Goal: Transaction & Acquisition: Purchase product/service

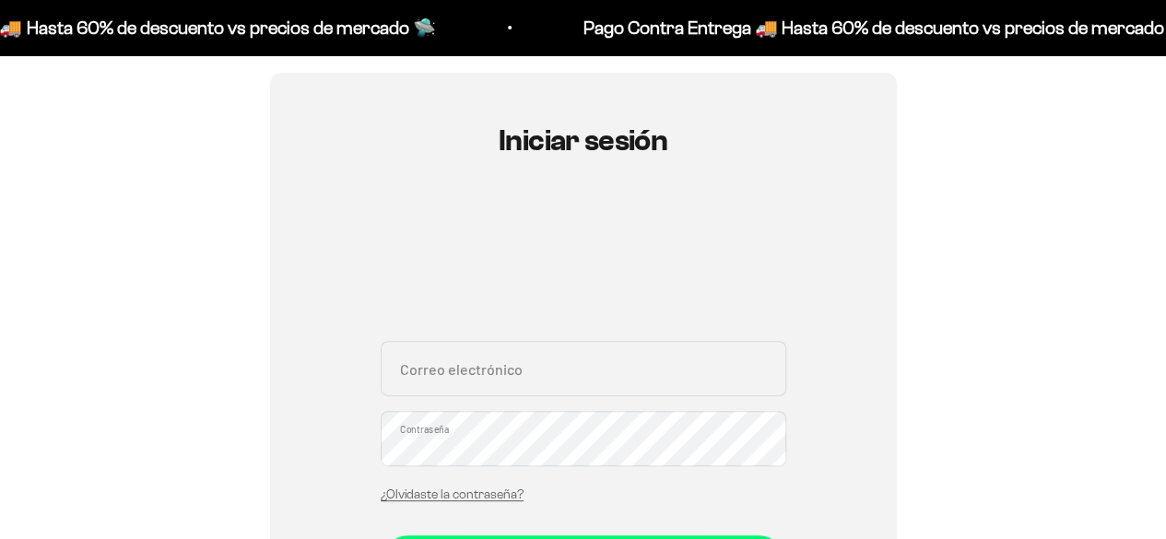
scroll to position [156, 0]
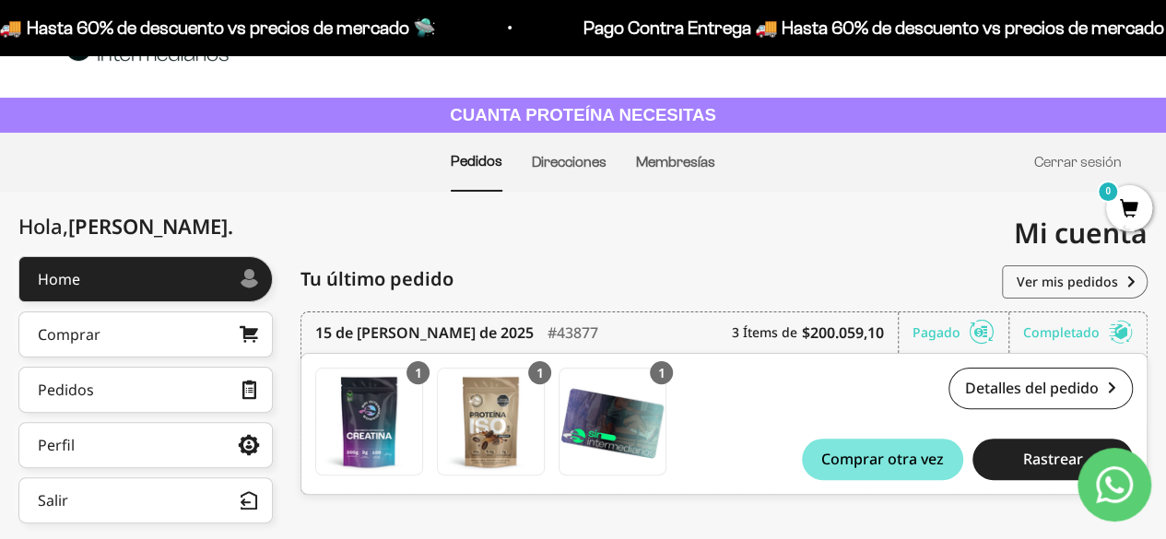
scroll to position [55, 0]
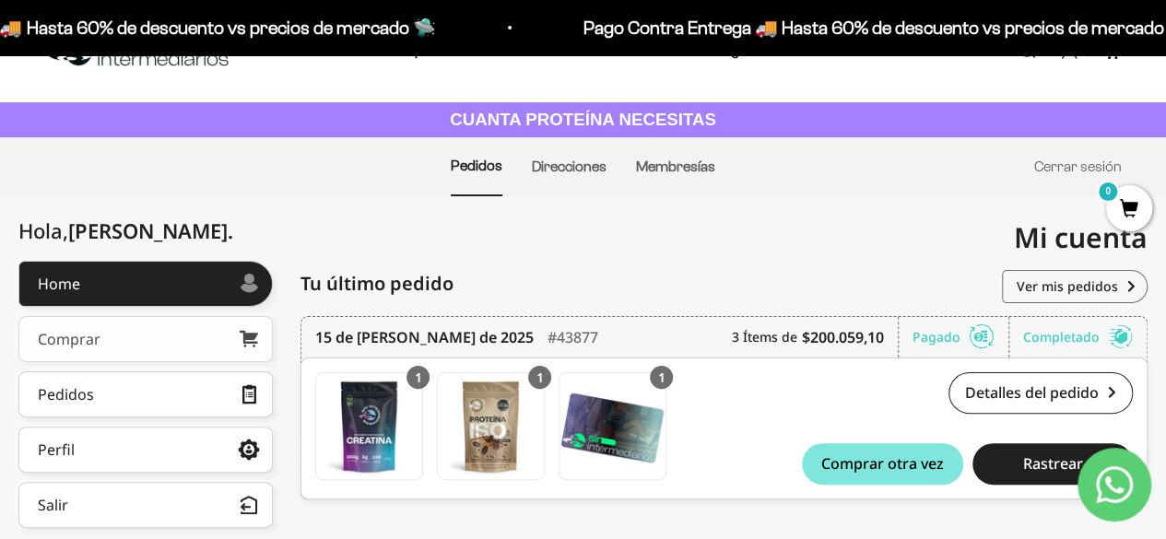
click at [166, 342] on link "Comprar" at bounding box center [145, 339] width 254 height 46
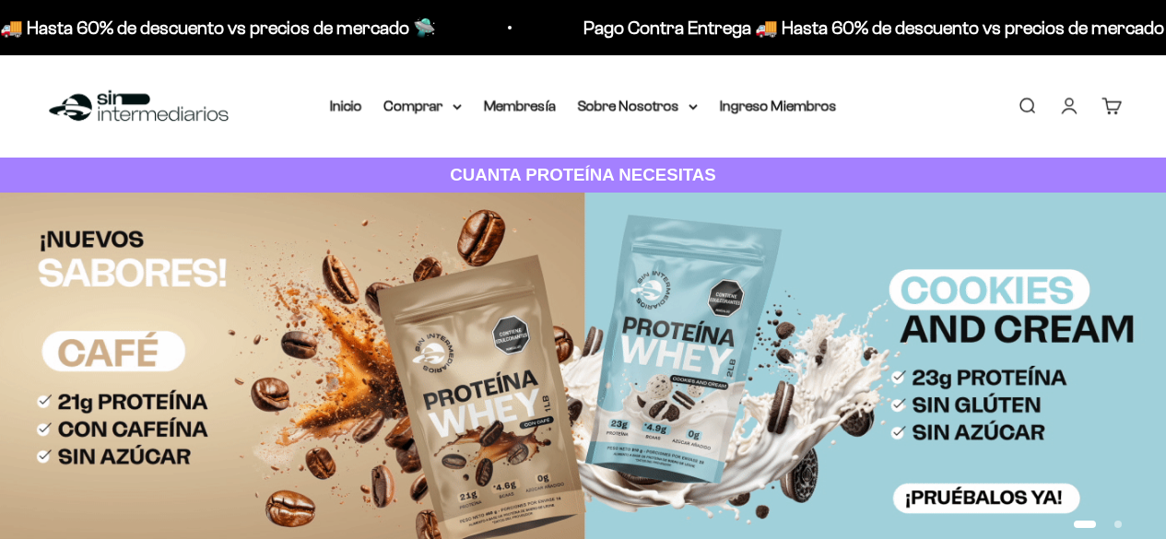
click at [1077, 106] on link "Cuenta" at bounding box center [1069, 106] width 20 height 20
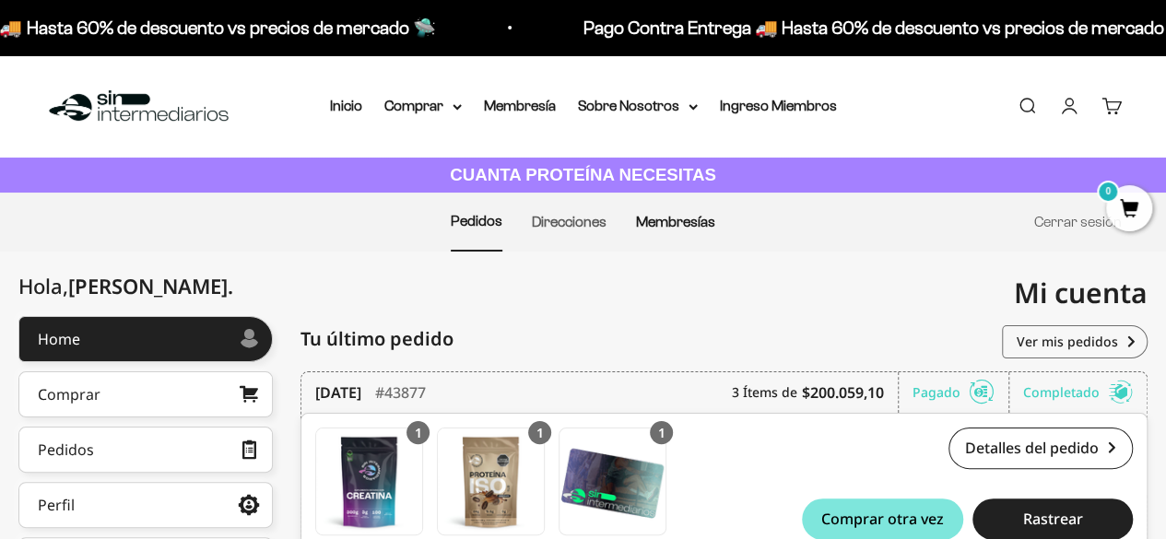
click at [675, 222] on link "Membresías" at bounding box center [675, 222] width 79 height 16
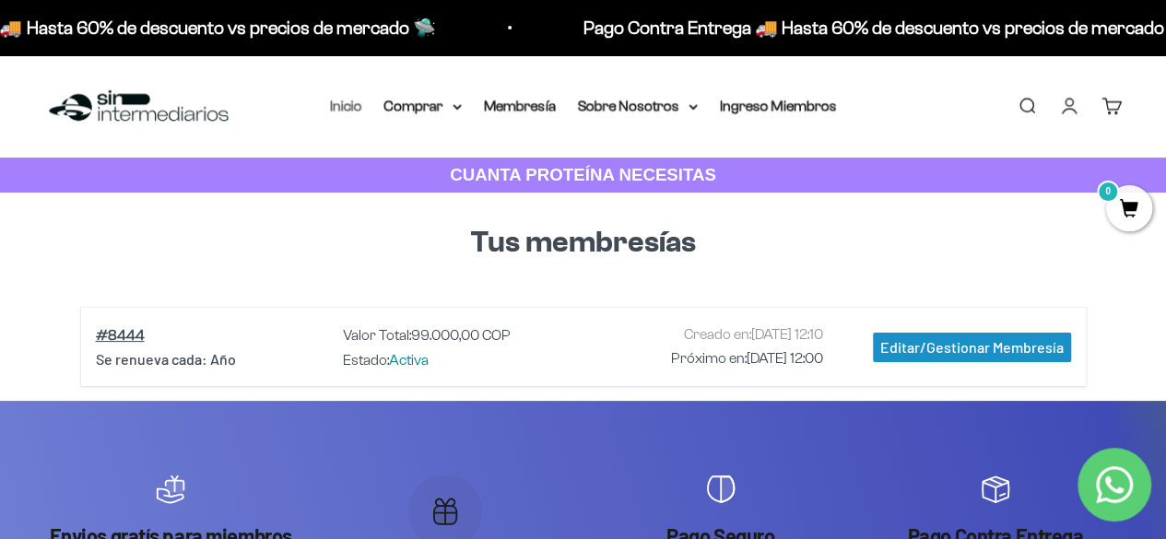
click at [349, 104] on link "Inicio" at bounding box center [346, 106] width 32 height 16
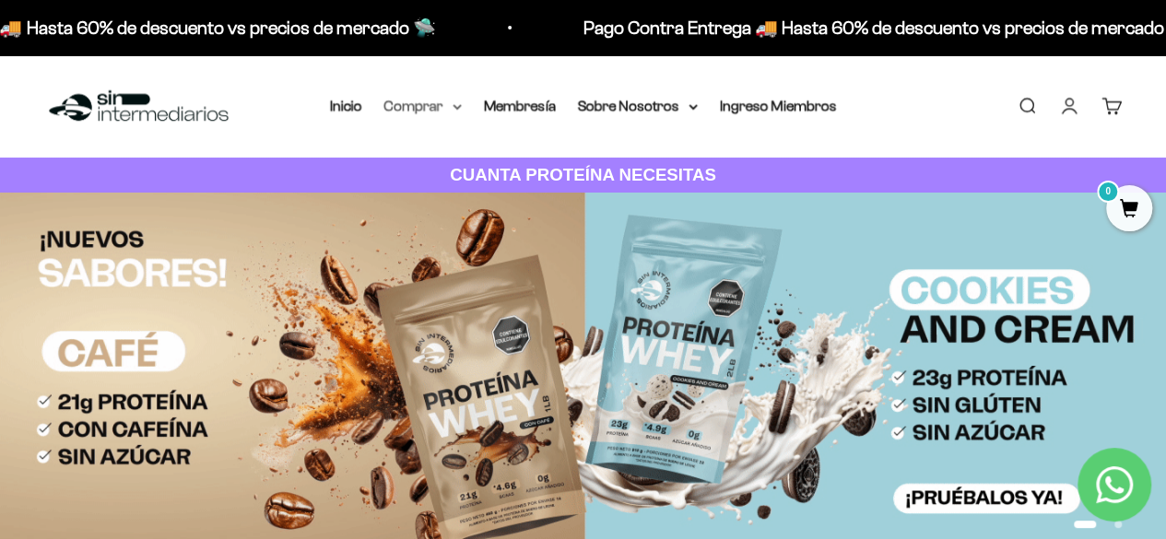
click at [454, 108] on icon at bounding box center [457, 107] width 9 height 6
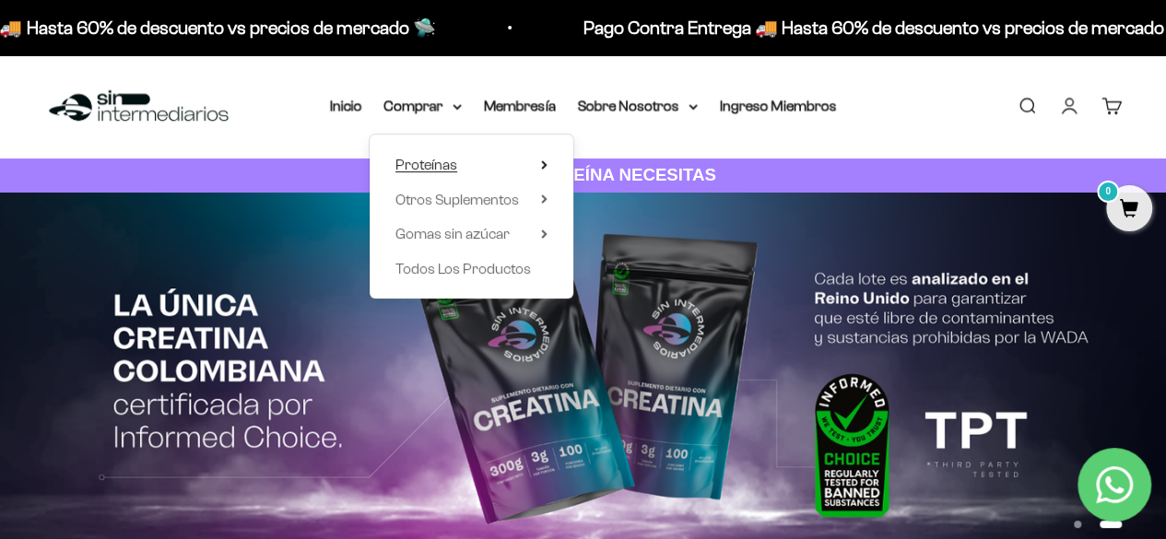
click at [454, 169] on span "Proteínas" at bounding box center [427, 165] width 62 height 16
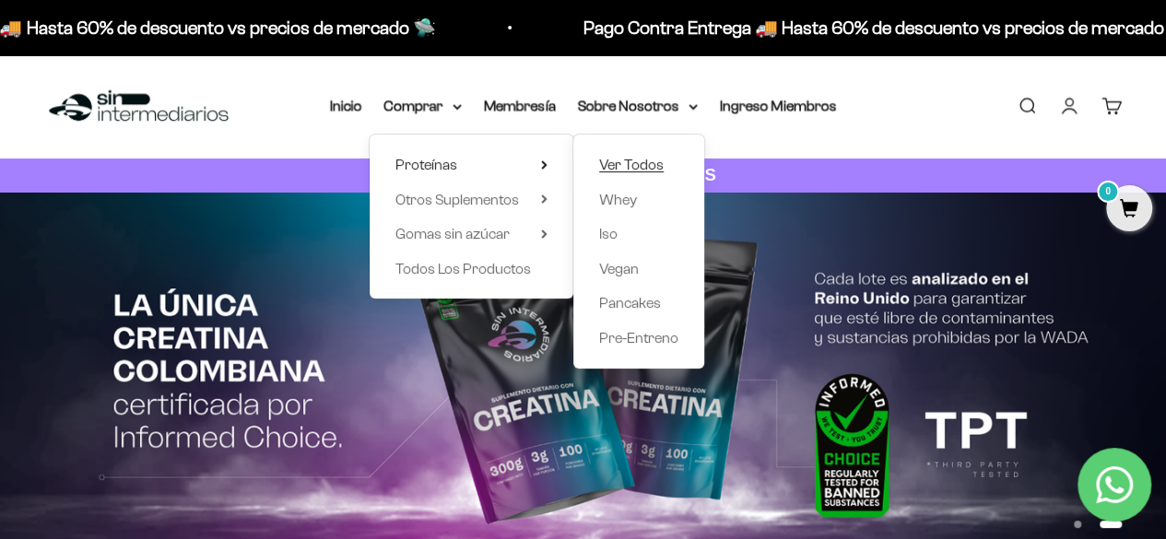
click at [614, 163] on span "Ver Todos" at bounding box center [631, 165] width 65 height 16
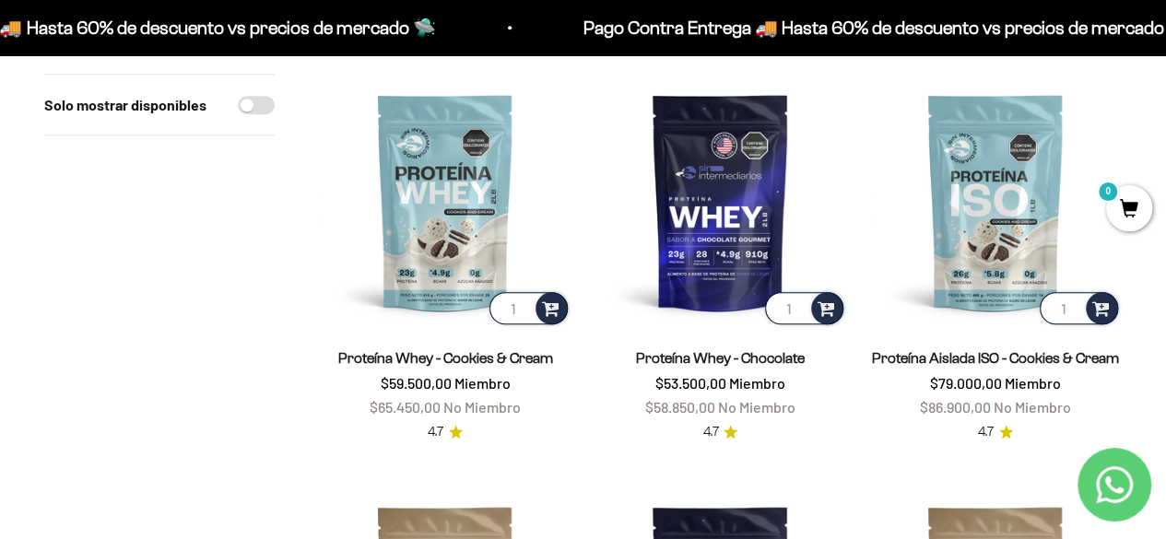
scroll to position [636, 0]
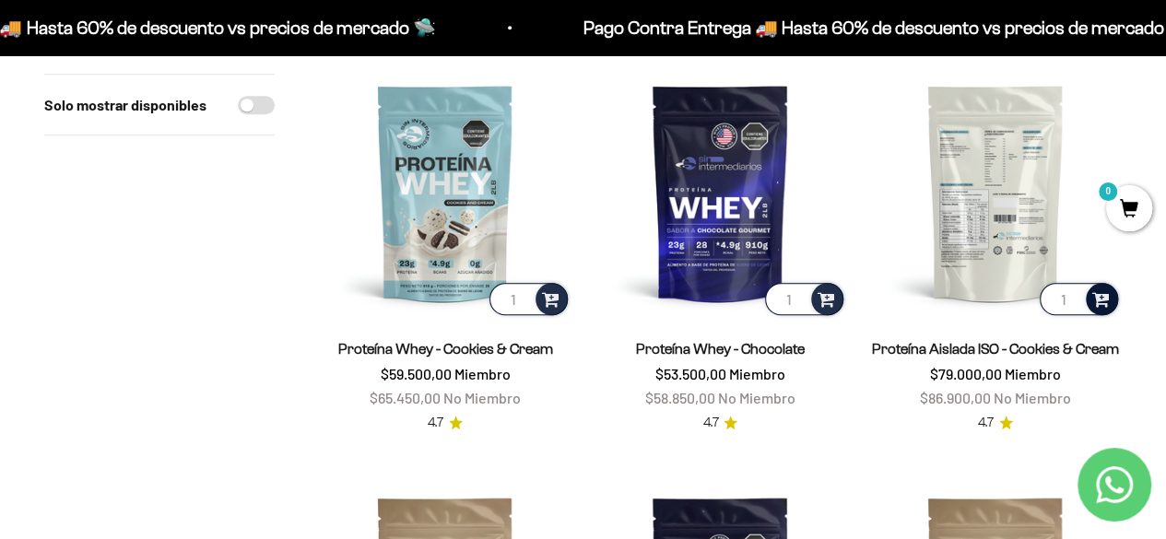
click at [1106, 307] on span at bounding box center [1102, 298] width 18 height 21
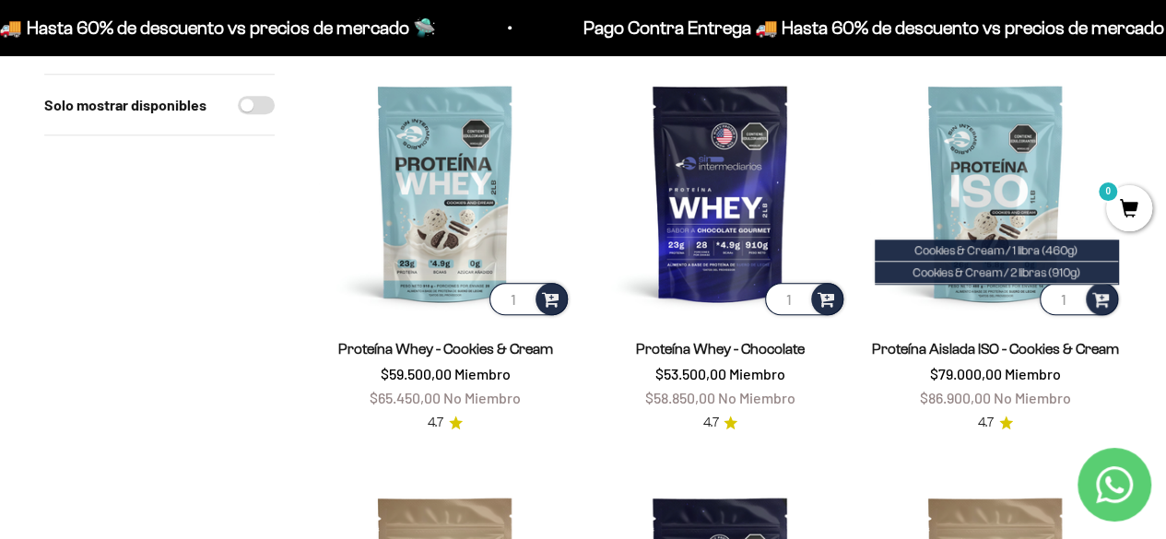
scroll to position [637, 0]
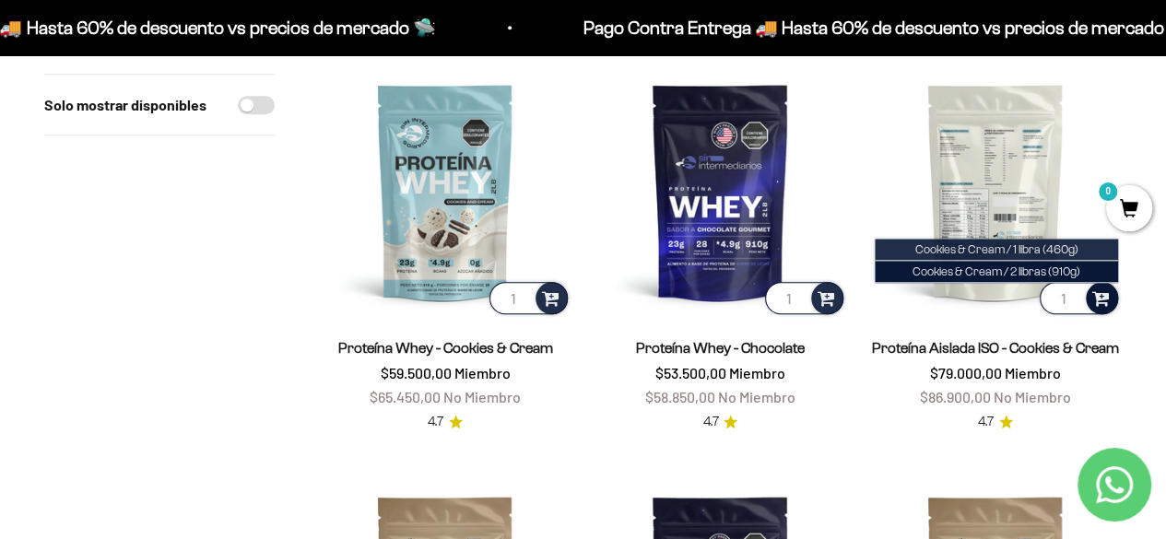
click at [1031, 254] on span "Cookies & Cream / 1 libra (460g)" at bounding box center [996, 249] width 163 height 14
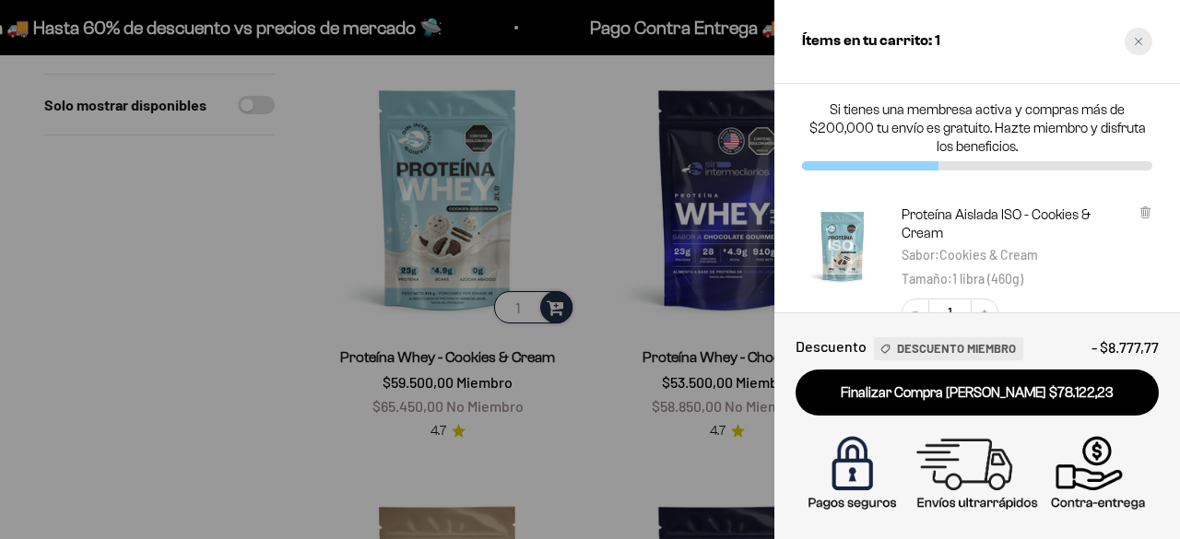
click at [1134, 48] on div "Close cart" at bounding box center [1139, 42] width 28 height 28
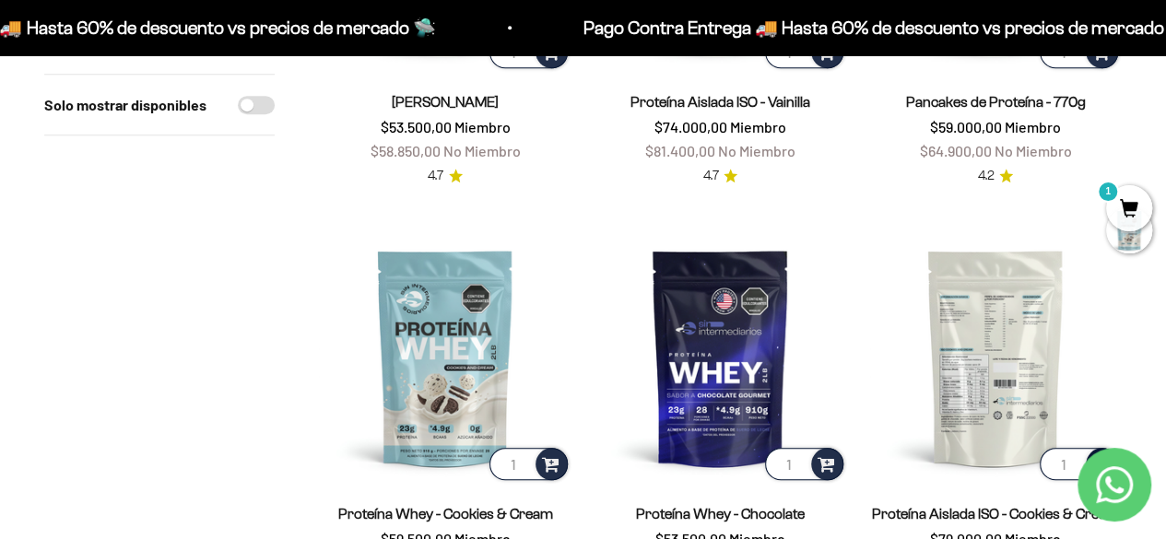
scroll to position [0, 0]
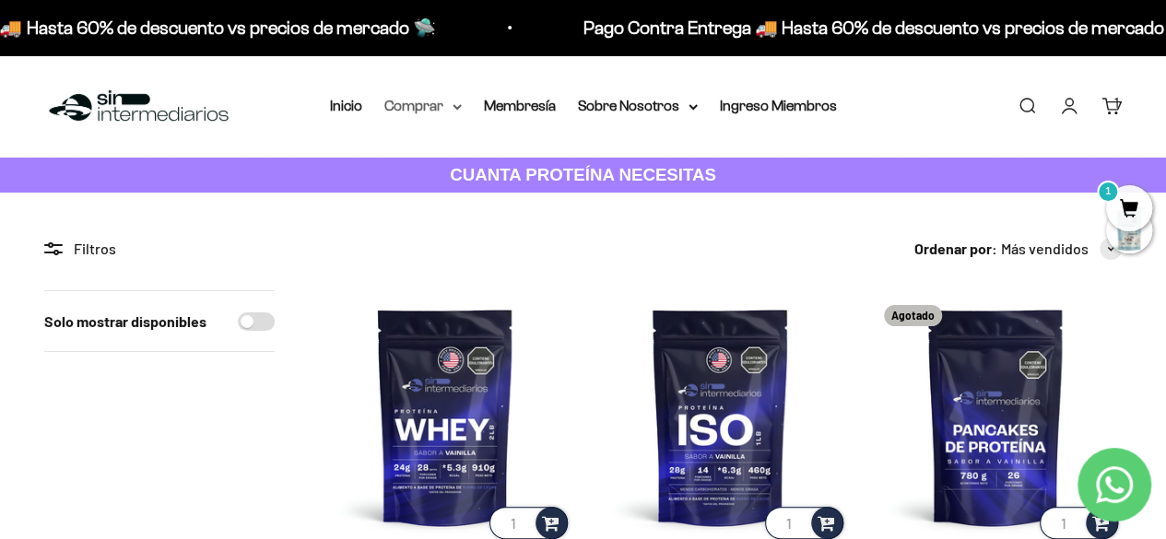
click at [459, 111] on summary "Comprar" at bounding box center [422, 106] width 77 height 24
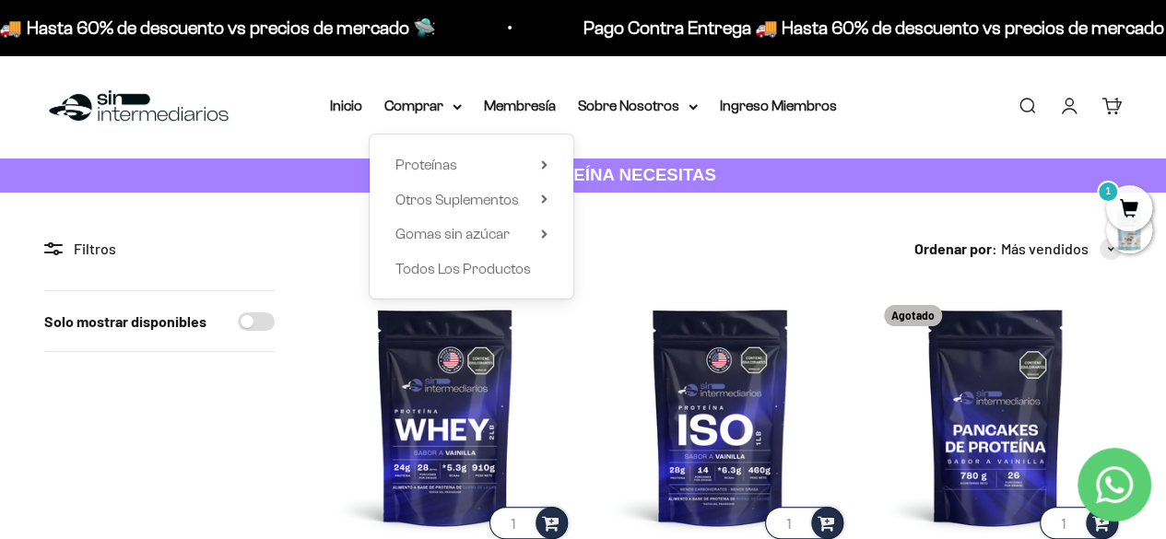
click at [549, 202] on div "Proteínas Ver Todos Whey Iso Vegan" at bounding box center [472, 217] width 204 height 164
click at [545, 200] on icon at bounding box center [544, 198] width 4 height 7
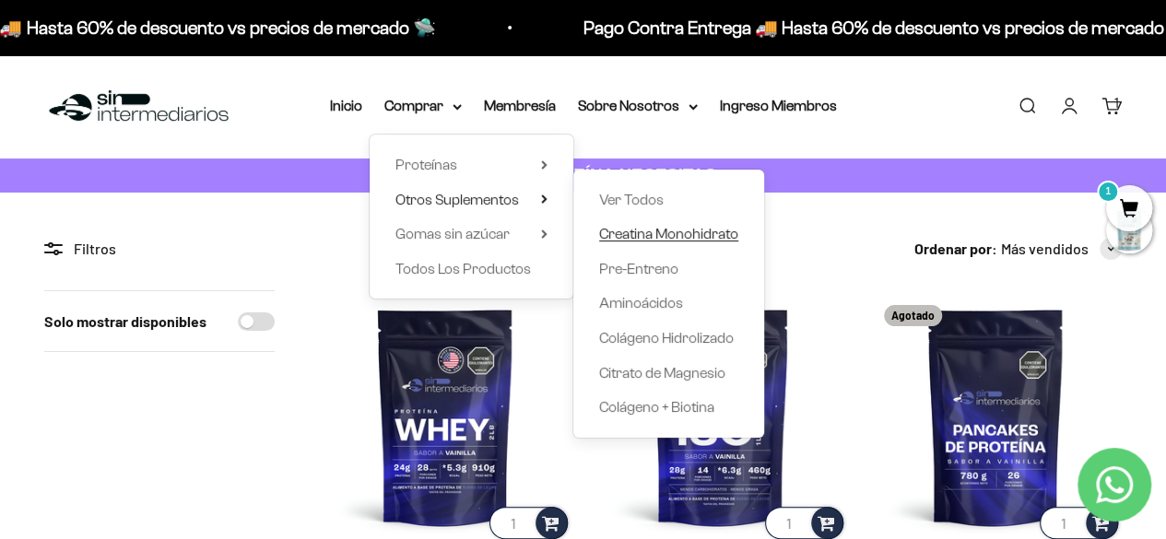
click at [635, 235] on span "Creatina Monohidrato" at bounding box center [668, 234] width 139 height 16
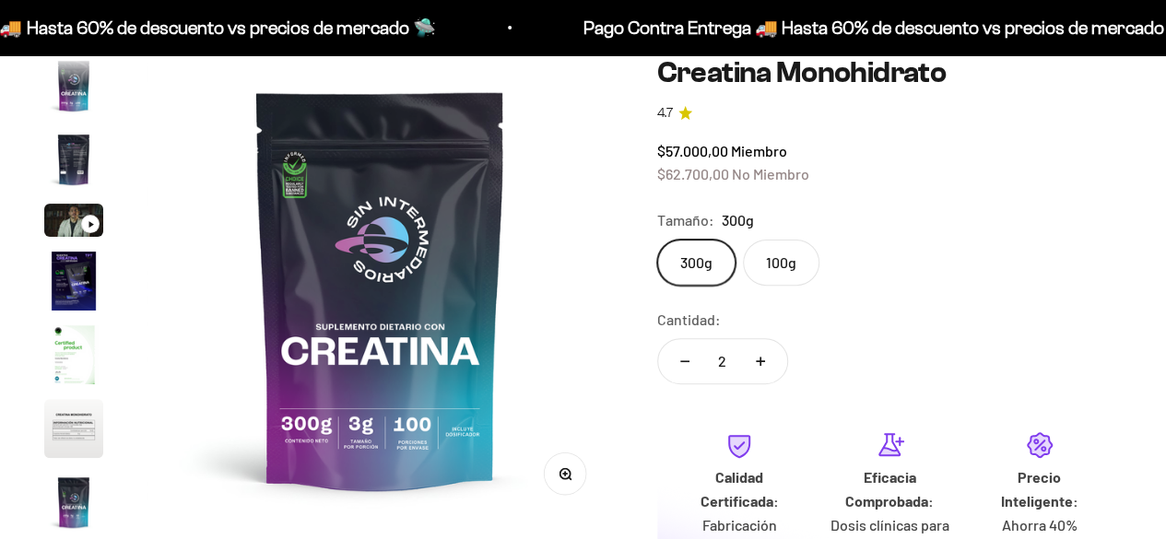
click at [762, 361] on icon "Aumentar cantidad" at bounding box center [760, 361] width 9 height 0
type input "3"
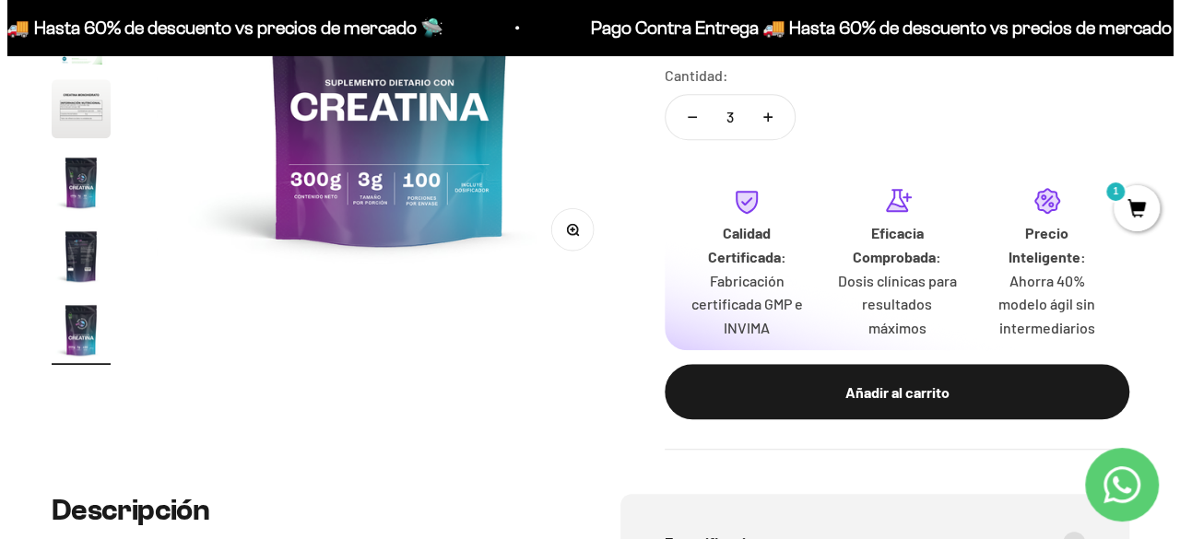
scroll to position [426, 0]
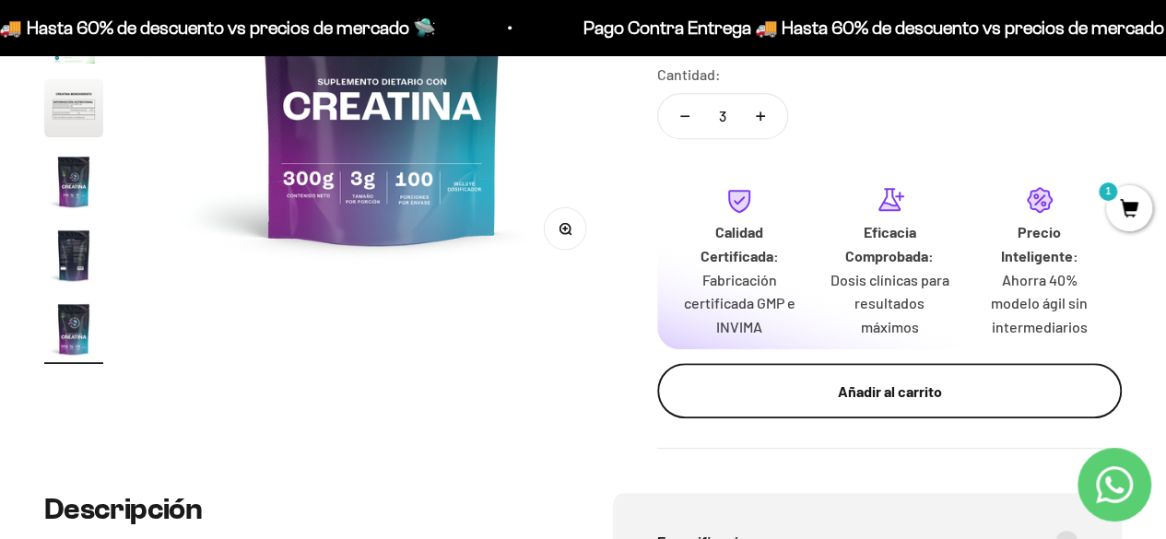
click at [869, 383] on div "Añadir al carrito" at bounding box center [889, 392] width 391 height 24
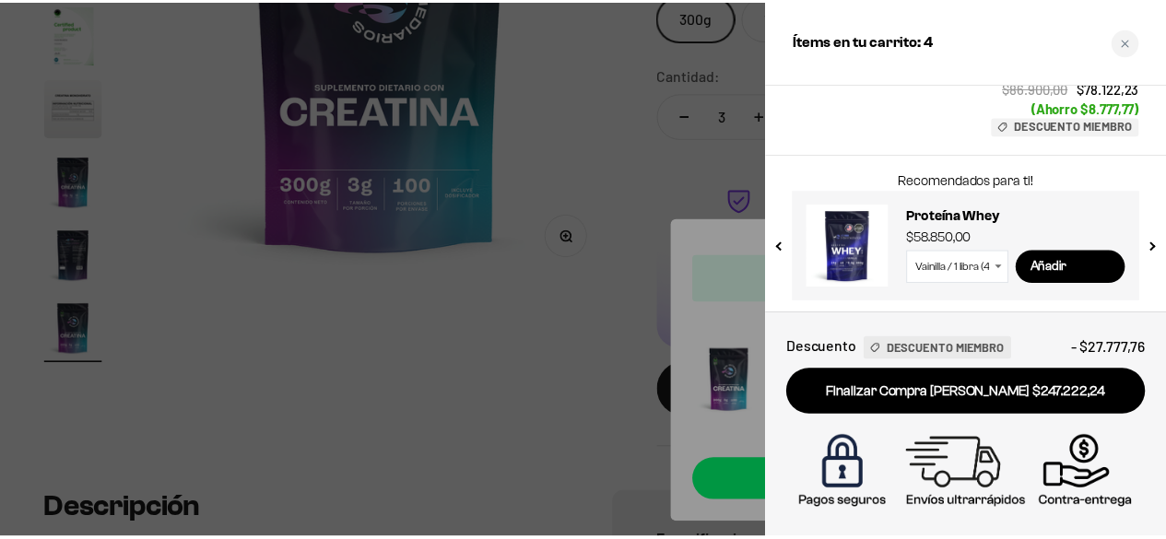
scroll to position [0, 0]
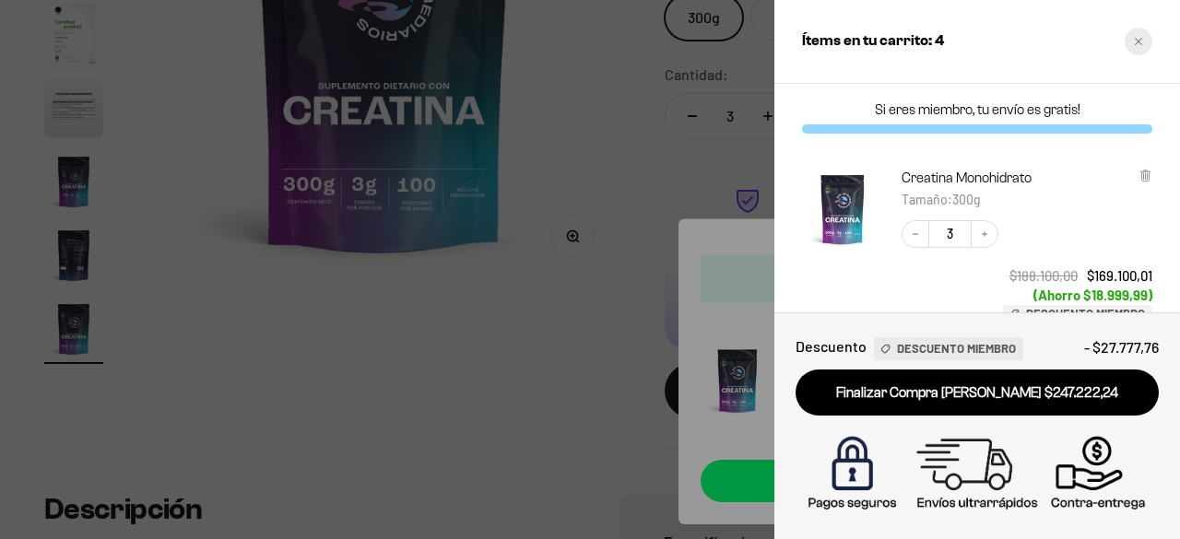
click at [1145, 44] on div "Close cart" at bounding box center [1139, 42] width 28 height 28
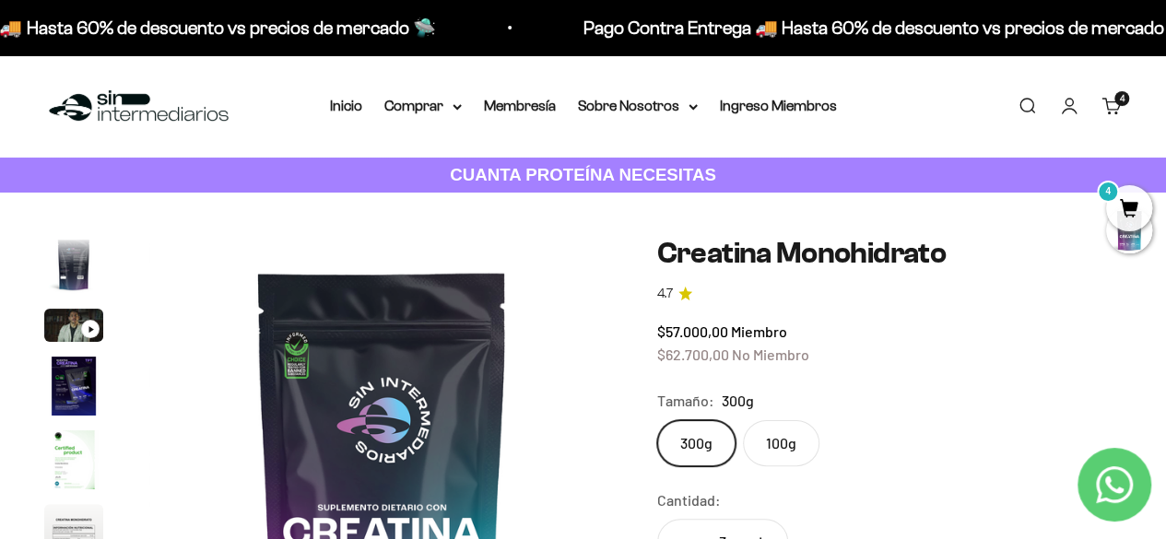
click at [462, 109] on nav "Inicio Comprar Proteínas Ver Todos Whey Iso Vegan" at bounding box center [583, 106] width 507 height 24
click at [460, 109] on icon at bounding box center [457, 107] width 9 height 6
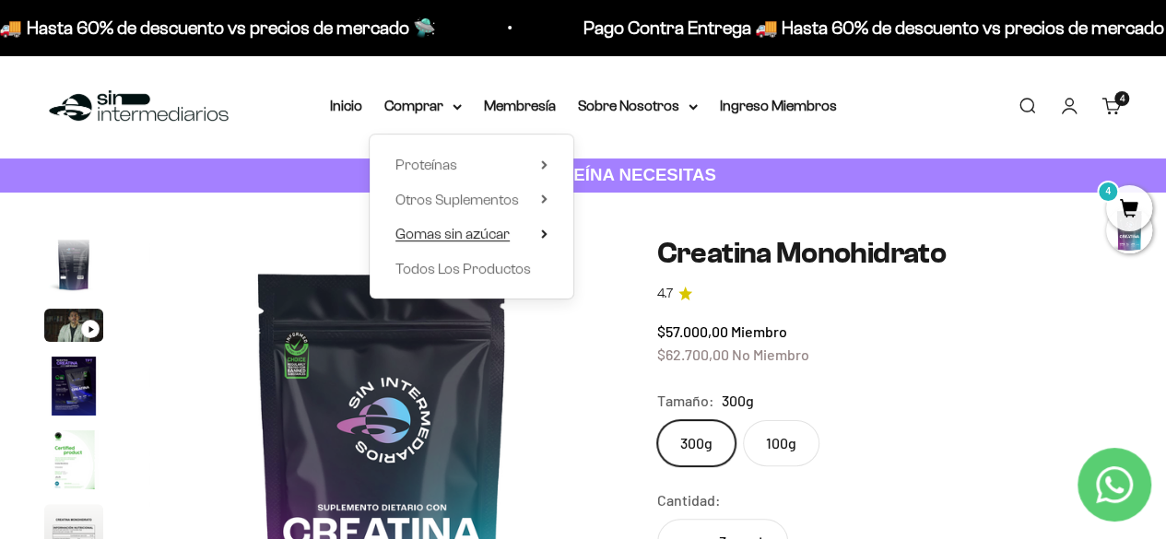
click at [544, 236] on icon at bounding box center [544, 233] width 4 height 7
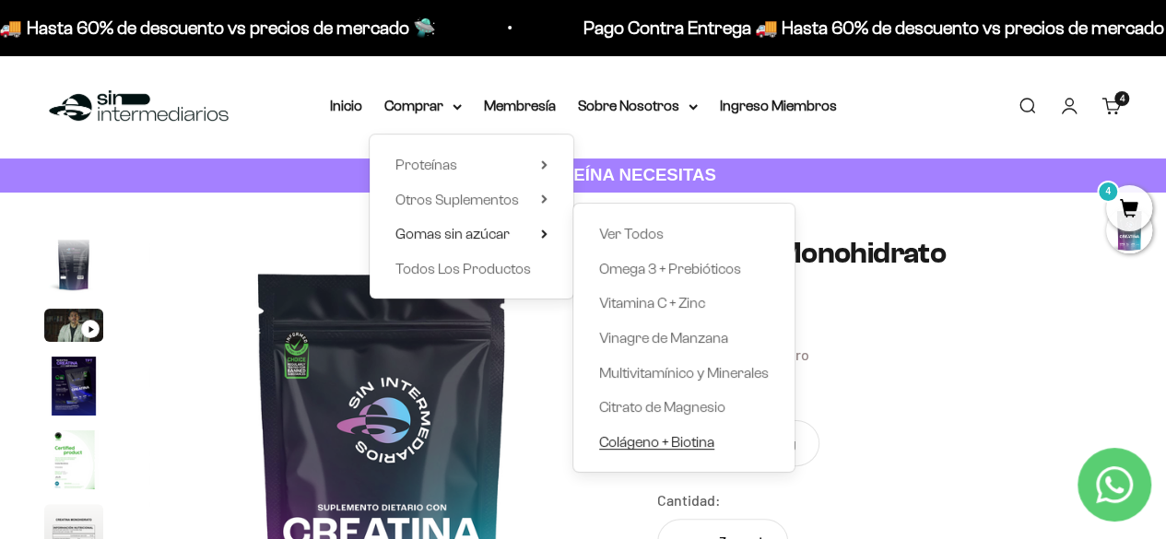
click at [656, 445] on span "Colágeno + Biotina" at bounding box center [656, 442] width 115 height 16
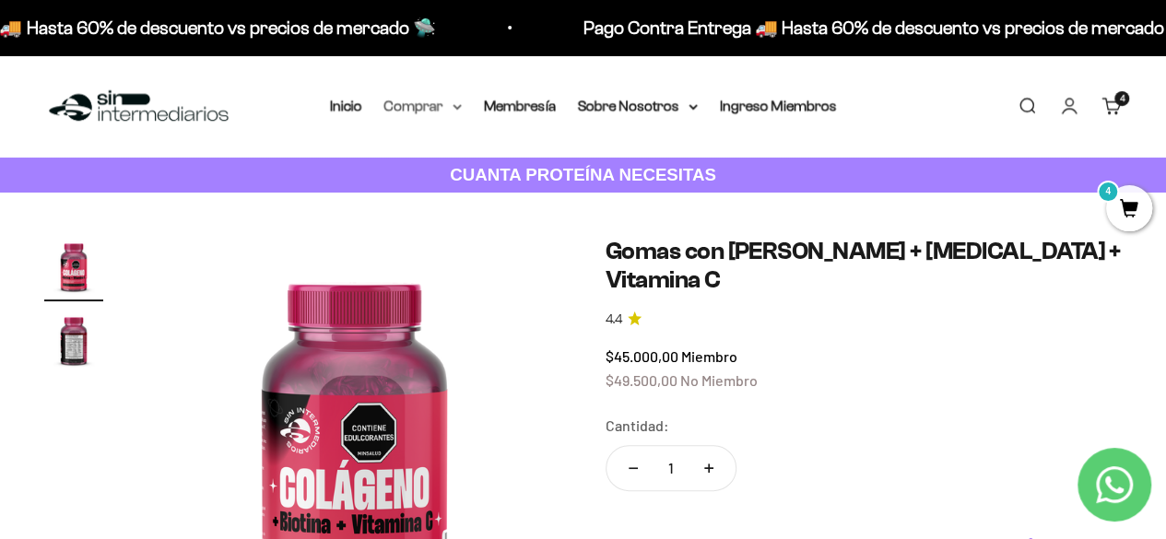
click at [444, 110] on summary "Comprar" at bounding box center [422, 106] width 77 height 24
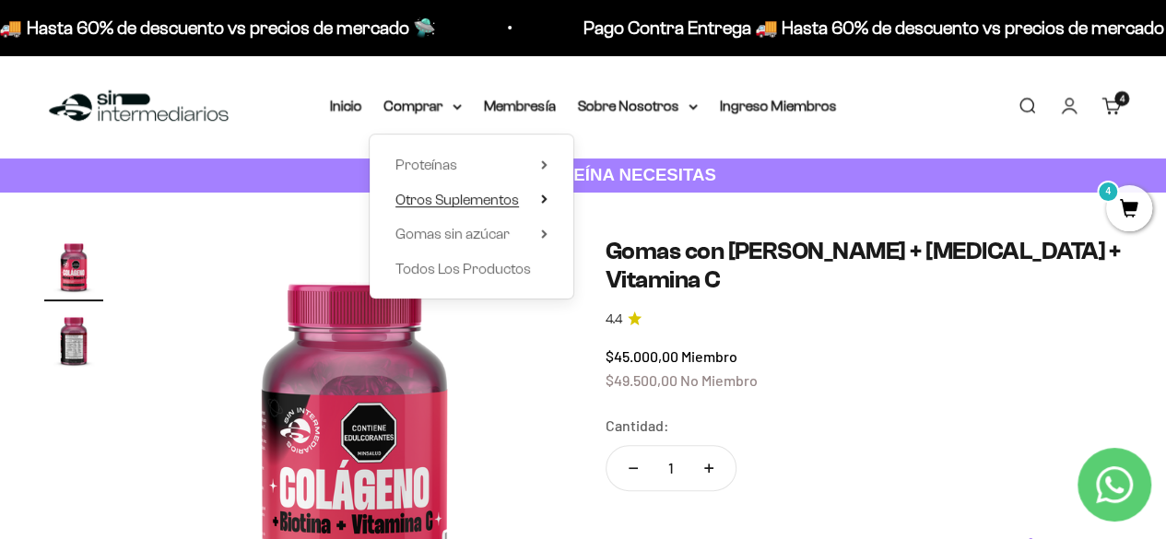
click at [538, 200] on summary "Otros Suplementos" at bounding box center [472, 200] width 152 height 24
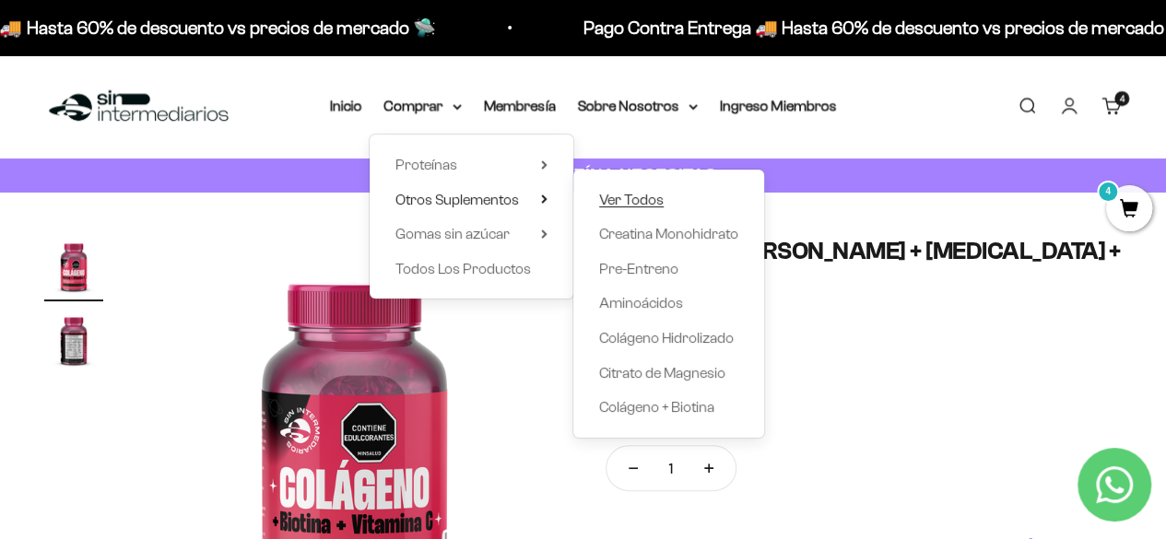
click at [647, 206] on span "Ver Todos" at bounding box center [631, 200] width 65 height 16
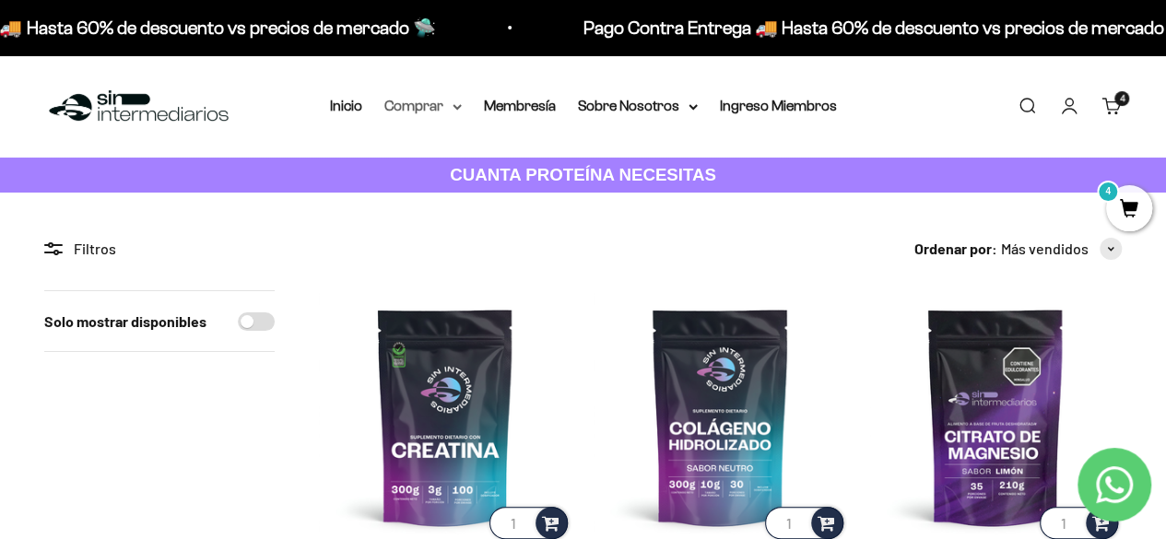
click at [459, 110] on icon at bounding box center [457, 107] width 9 height 6
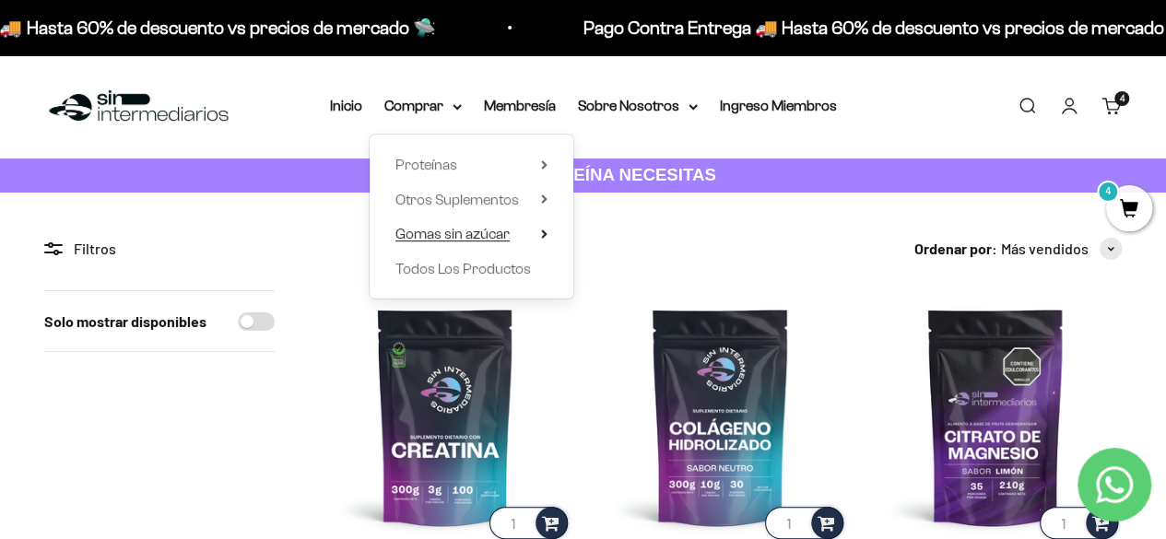
click at [546, 237] on icon at bounding box center [544, 234] width 6 height 9
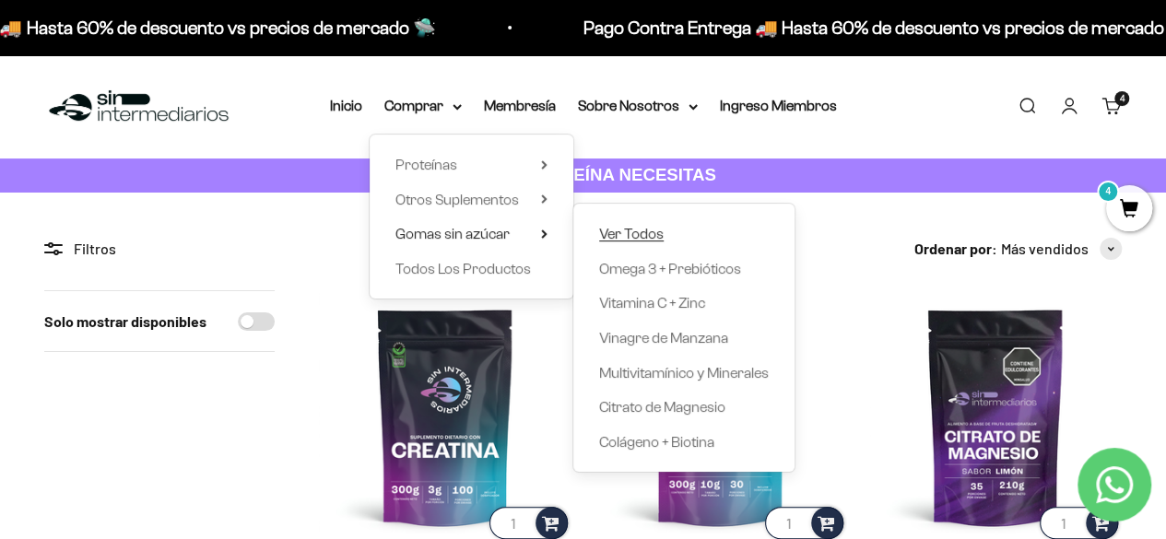
click at [627, 229] on span "Ver Todos" at bounding box center [631, 234] width 65 height 16
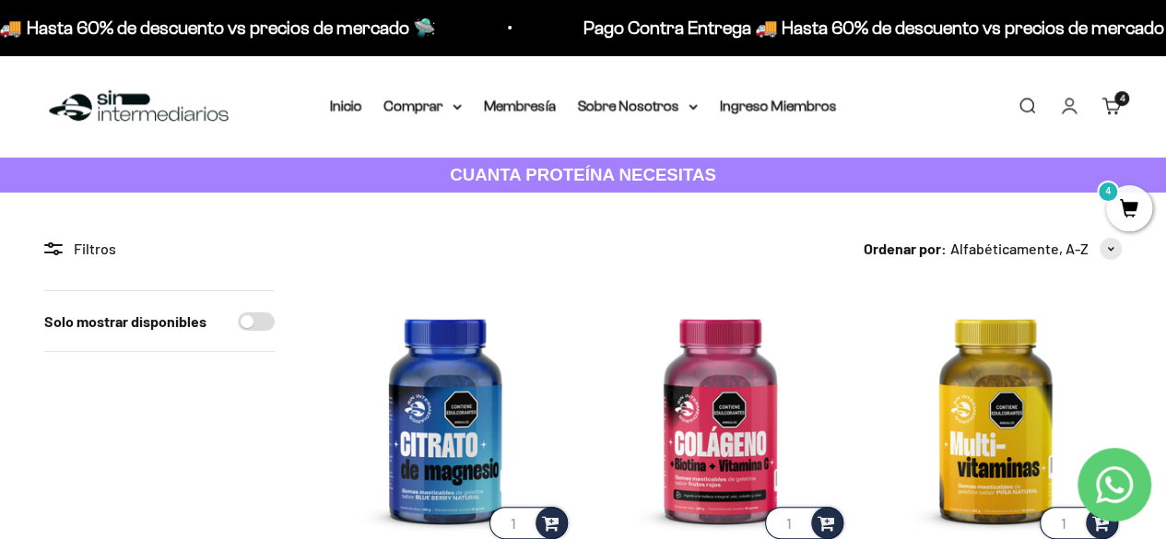
click at [1116, 110] on link "Carrito 4 artículos 4" at bounding box center [1112, 106] width 20 height 20
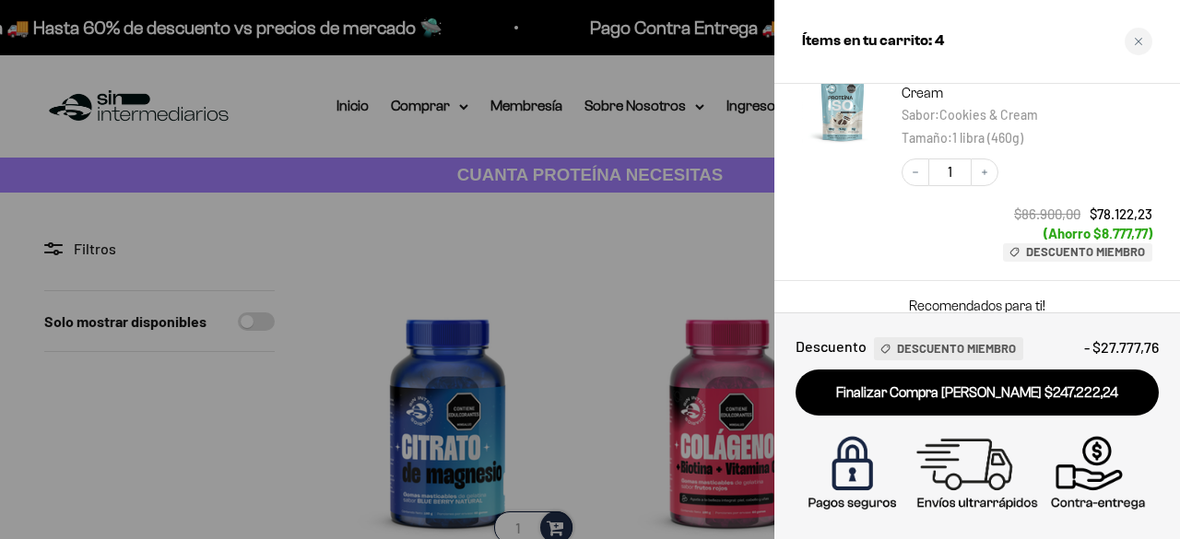
scroll to position [422, 0]
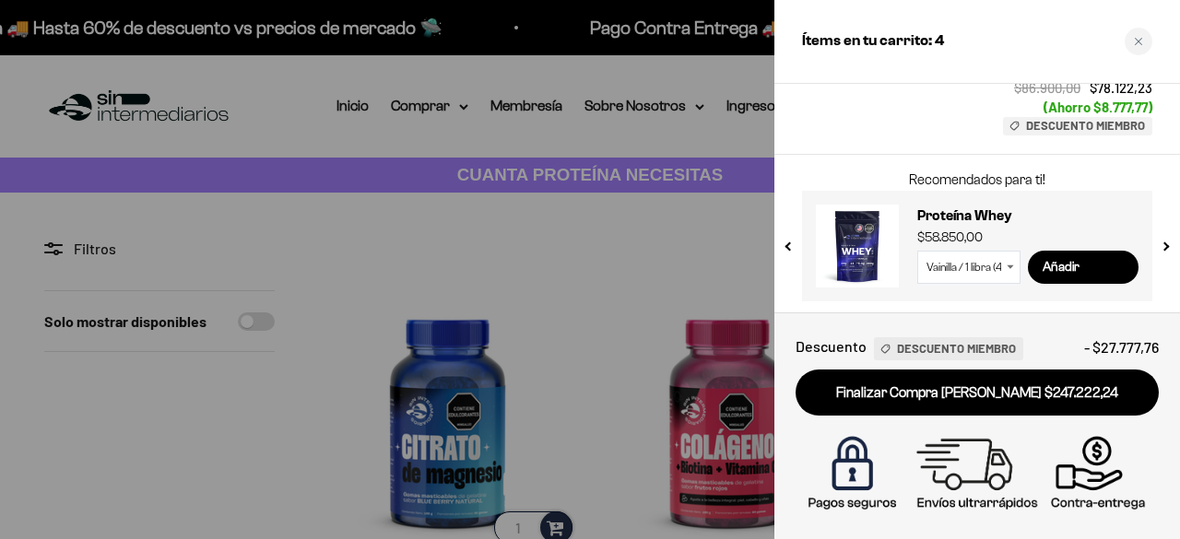
click at [963, 348] on span "Descuento Miembro" at bounding box center [956, 348] width 119 height 19
click at [1149, 42] on div "Close cart" at bounding box center [1139, 42] width 28 height 28
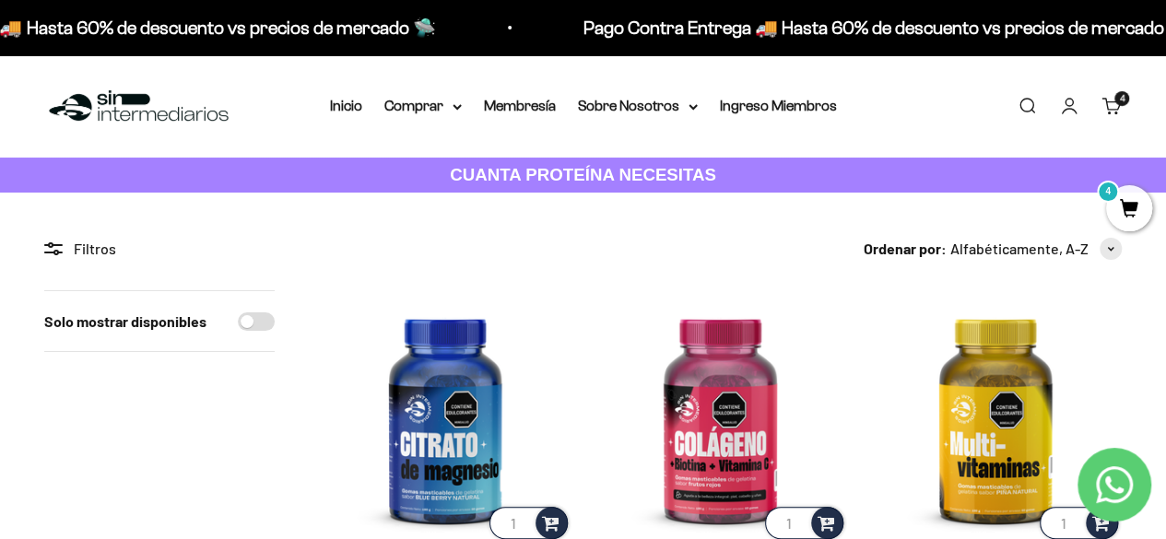
click at [1123, 104] on cart-count "4 artículos 4" at bounding box center [1122, 98] width 15 height 15
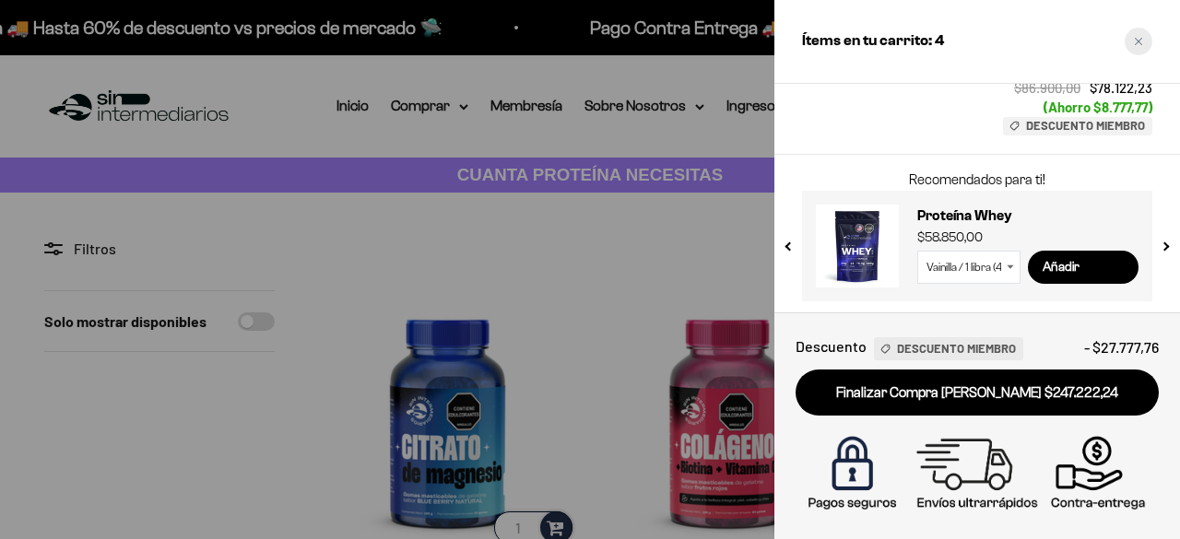
click at [1135, 40] on icon "Close cart" at bounding box center [1138, 41] width 9 height 9
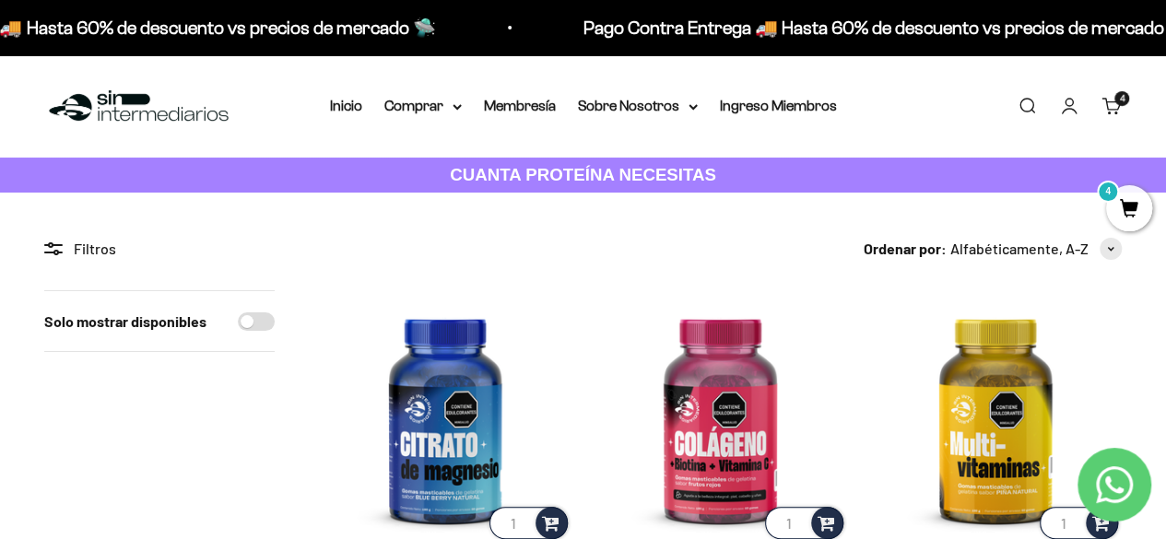
click at [1125, 203] on span "4" at bounding box center [1129, 208] width 46 height 46
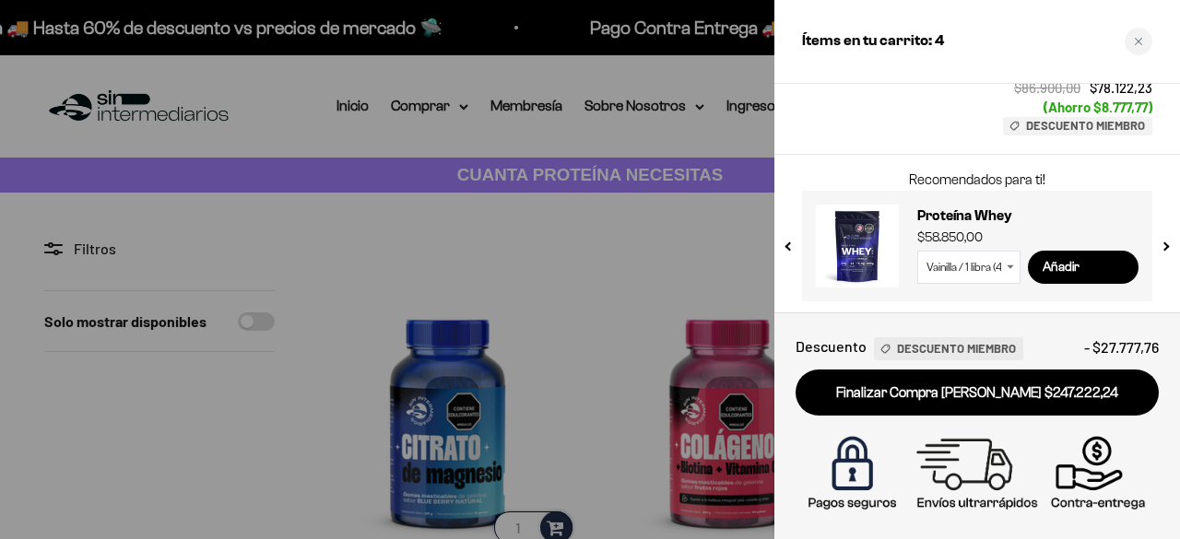
click at [959, 348] on span "Descuento Miembro" at bounding box center [956, 348] width 119 height 19
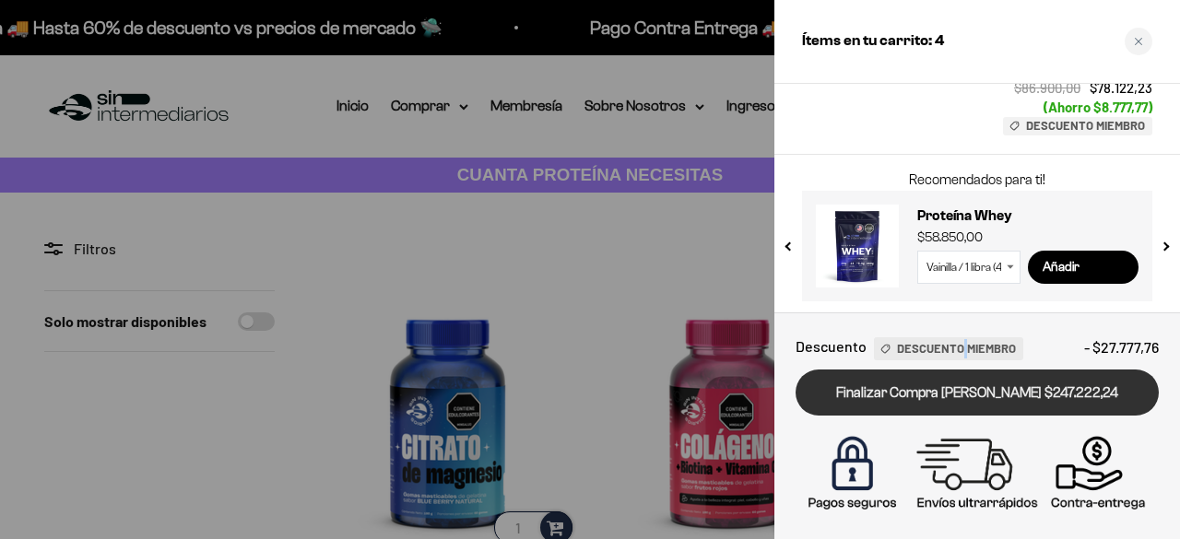
click at [942, 392] on link "Finalizar Compra [PERSON_NAME] $247.222,24" at bounding box center [977, 393] width 363 height 47
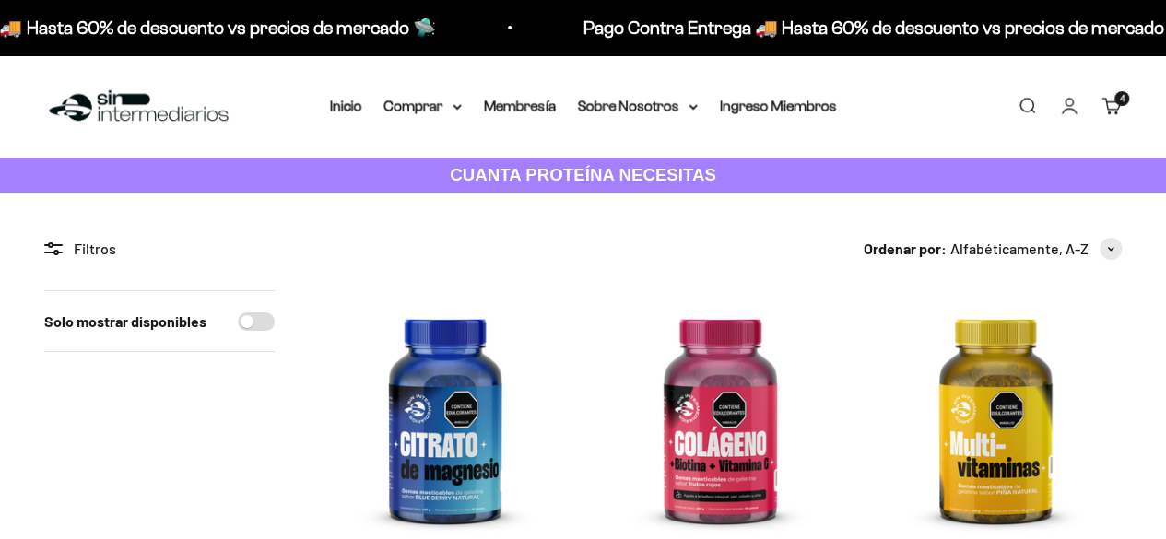
click at [1110, 100] on link "Carrito 4 artículos 4" at bounding box center [1112, 106] width 20 height 20
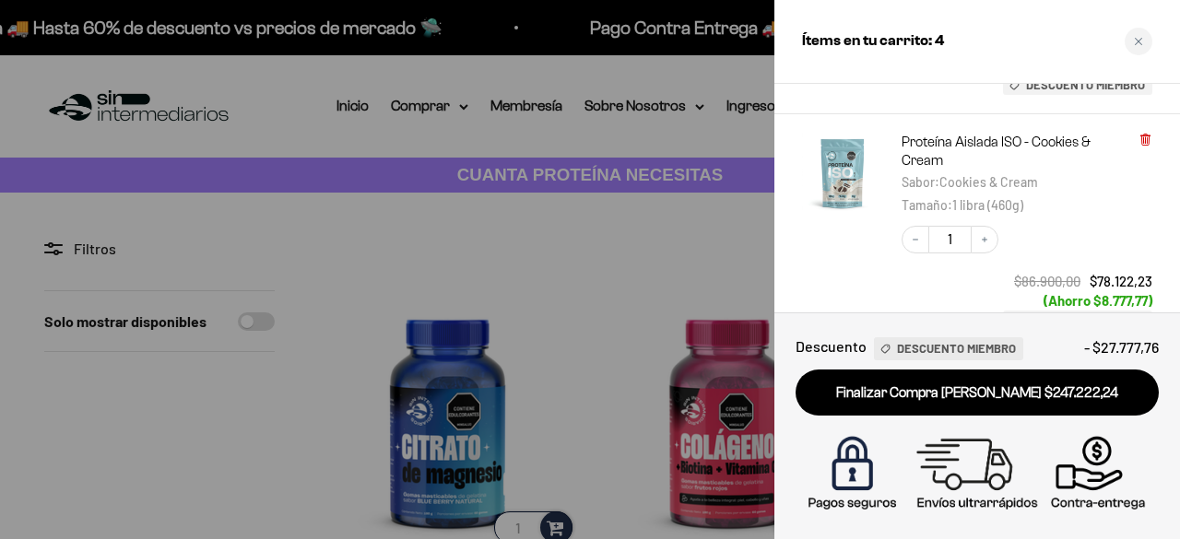
scroll to position [243, 0]
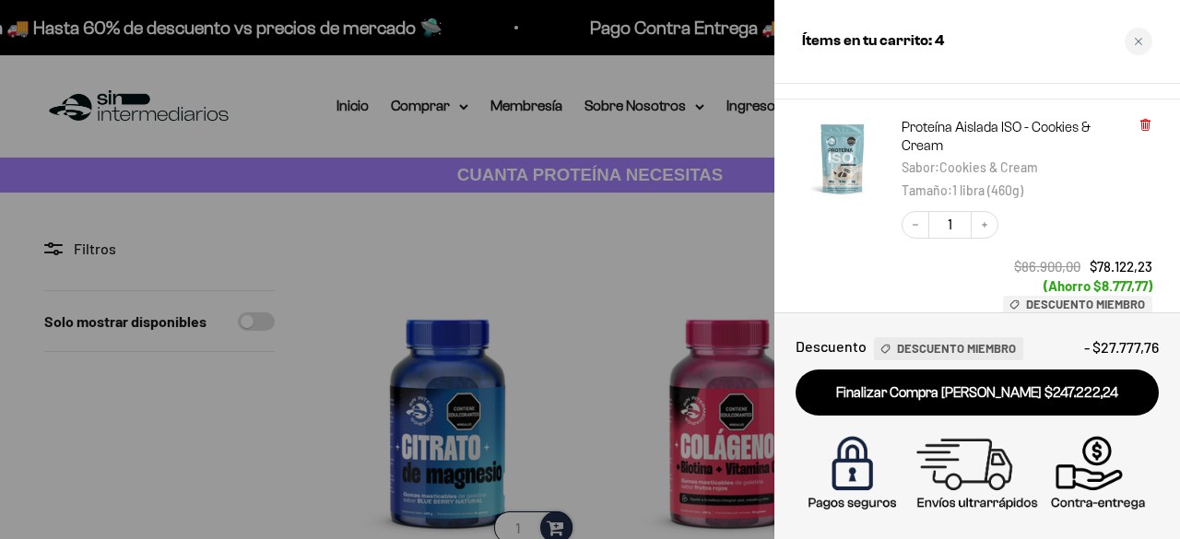
click at [1146, 122] on icon at bounding box center [1144, 125] width 7 height 9
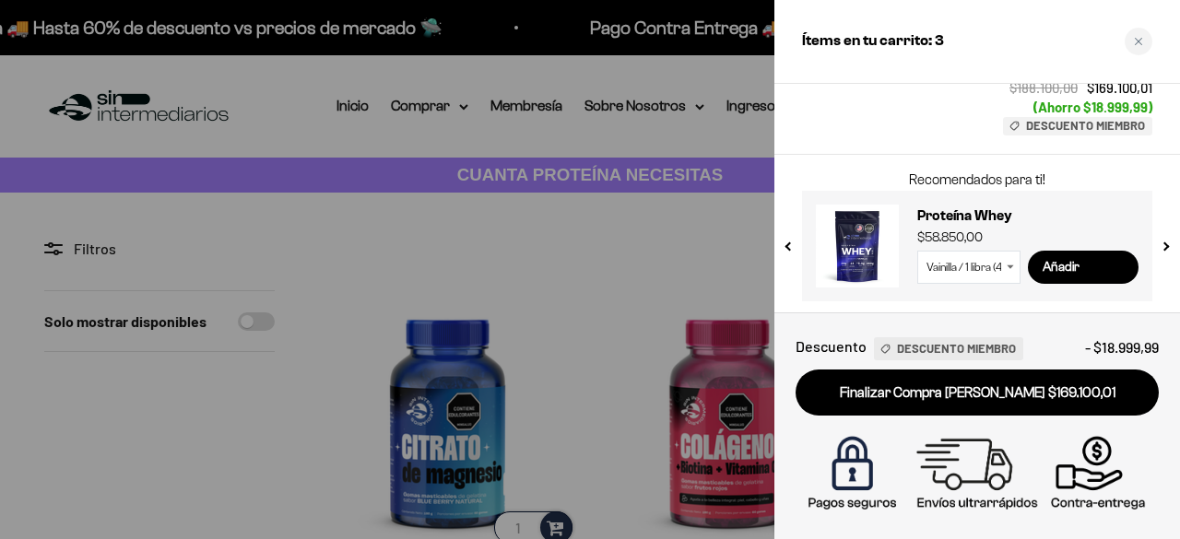
scroll to position [0, 0]
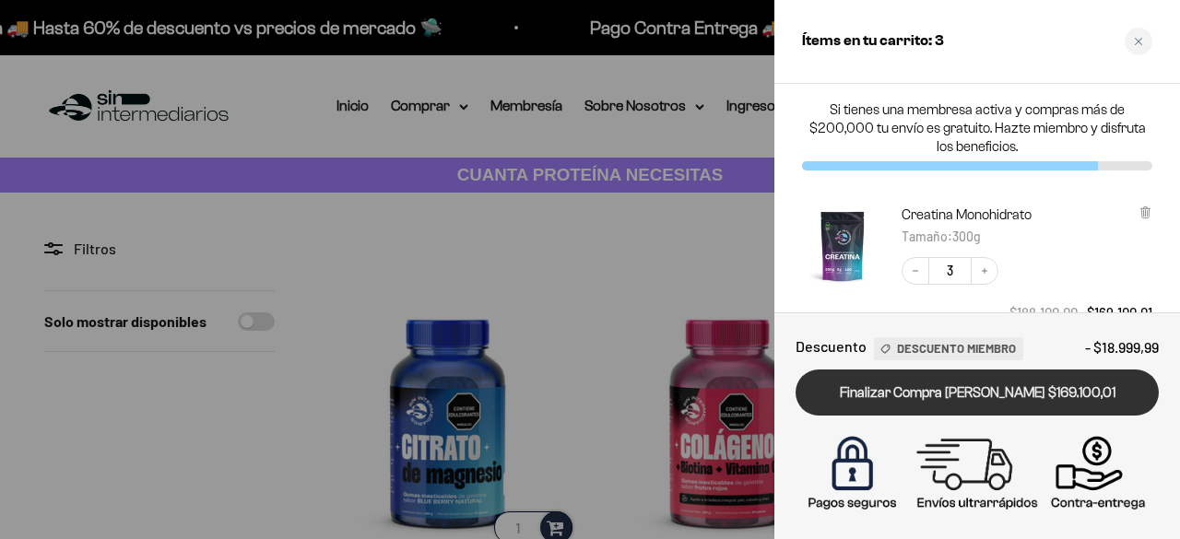
click at [945, 382] on link "Finalizar Compra [PERSON_NAME] $169.100,01" at bounding box center [977, 393] width 363 height 47
